Goal: Check status: Check status

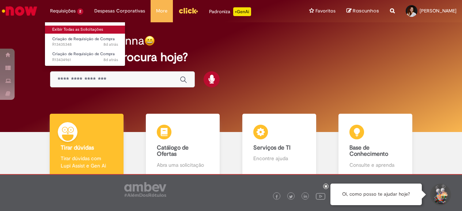
click at [77, 26] on link "Exibir Todas as Solicitações" at bounding box center [85, 30] width 80 height 8
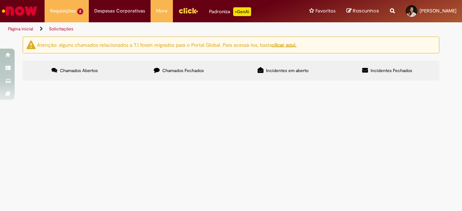
click at [200, 70] on span "Chamados Fechados" at bounding box center [183, 71] width 42 height 6
click at [0, 0] on input "Pesquisar" at bounding box center [0, 0] width 0 height 0
paste input "*********"
type input "*********"
click at [0, 0] on button "Pesquisar" at bounding box center [0, 0] width 0 height 0
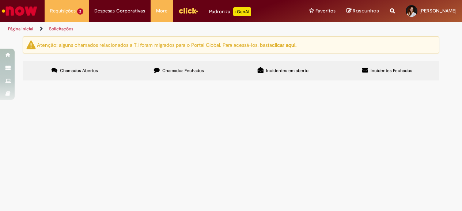
click at [0, 0] on span "Documentos Oficiais" at bounding box center [0, 0] width 0 height 0
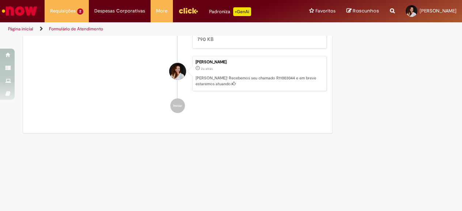
scroll to position [396, 0]
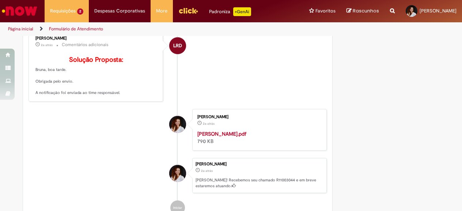
click at [227, 137] on strong "[PERSON_NAME].pdf" at bounding box center [221, 133] width 49 height 7
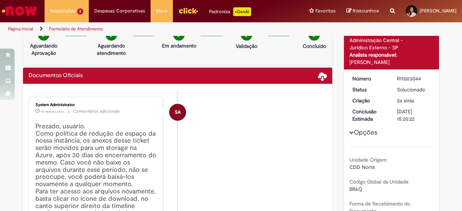
scroll to position [0, 0]
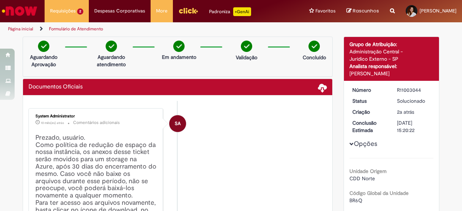
click at [411, 88] on div "R11003044" at bounding box center [414, 89] width 34 height 7
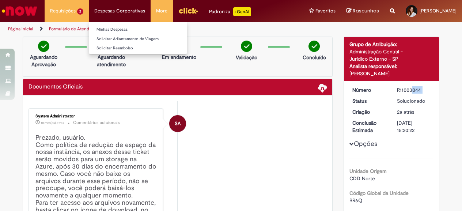
copy dd "R11003044"
